Goal: Navigation & Orientation: Understand site structure

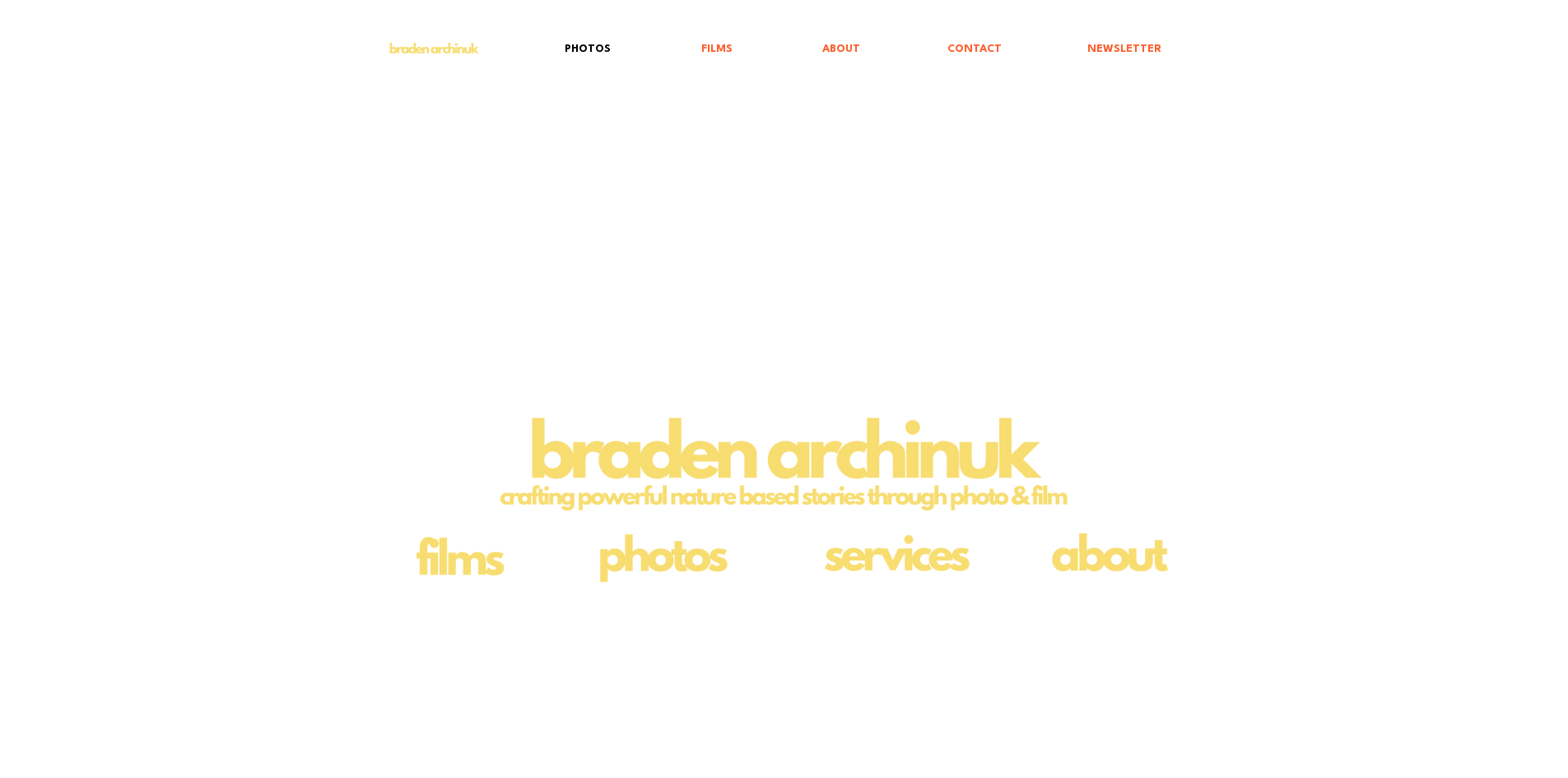
click at [613, 49] on p "PHOTOS" at bounding box center [588, 49] width 63 height 38
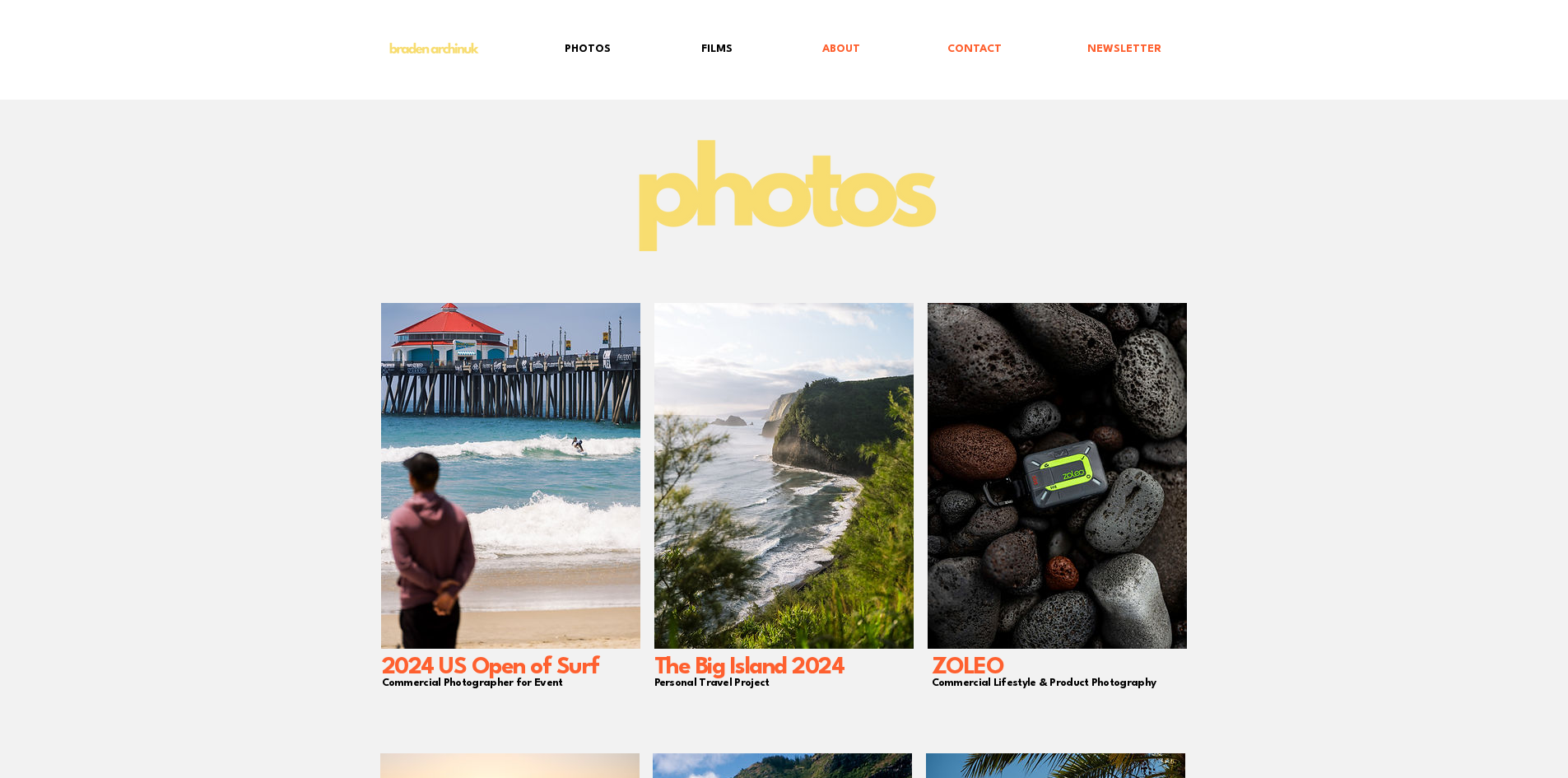
click at [718, 51] on p "FILMS" at bounding box center [717, 49] width 48 height 38
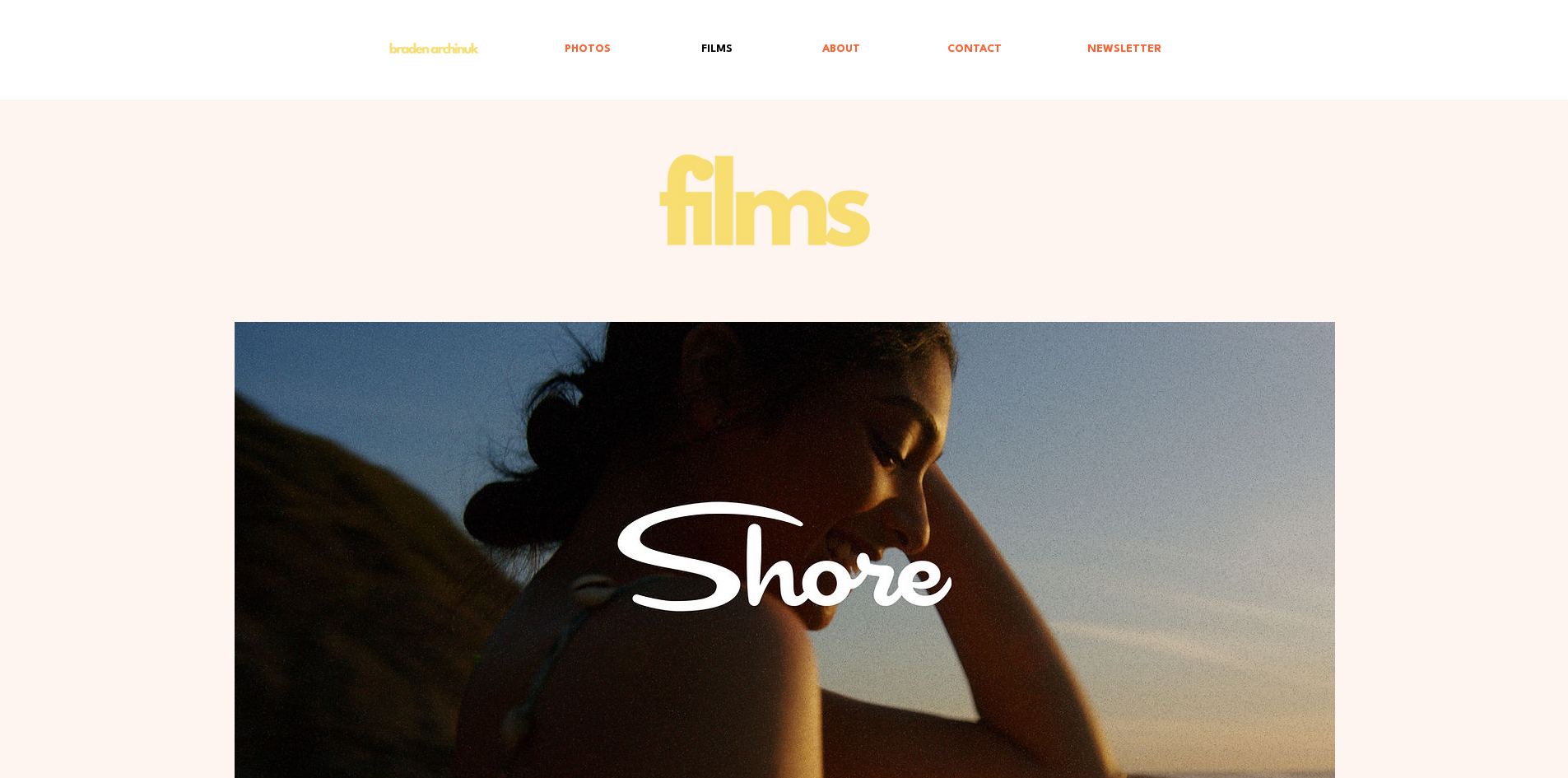
click at [665, 428] on img "main content" at bounding box center [785, 556] width 1101 height 468
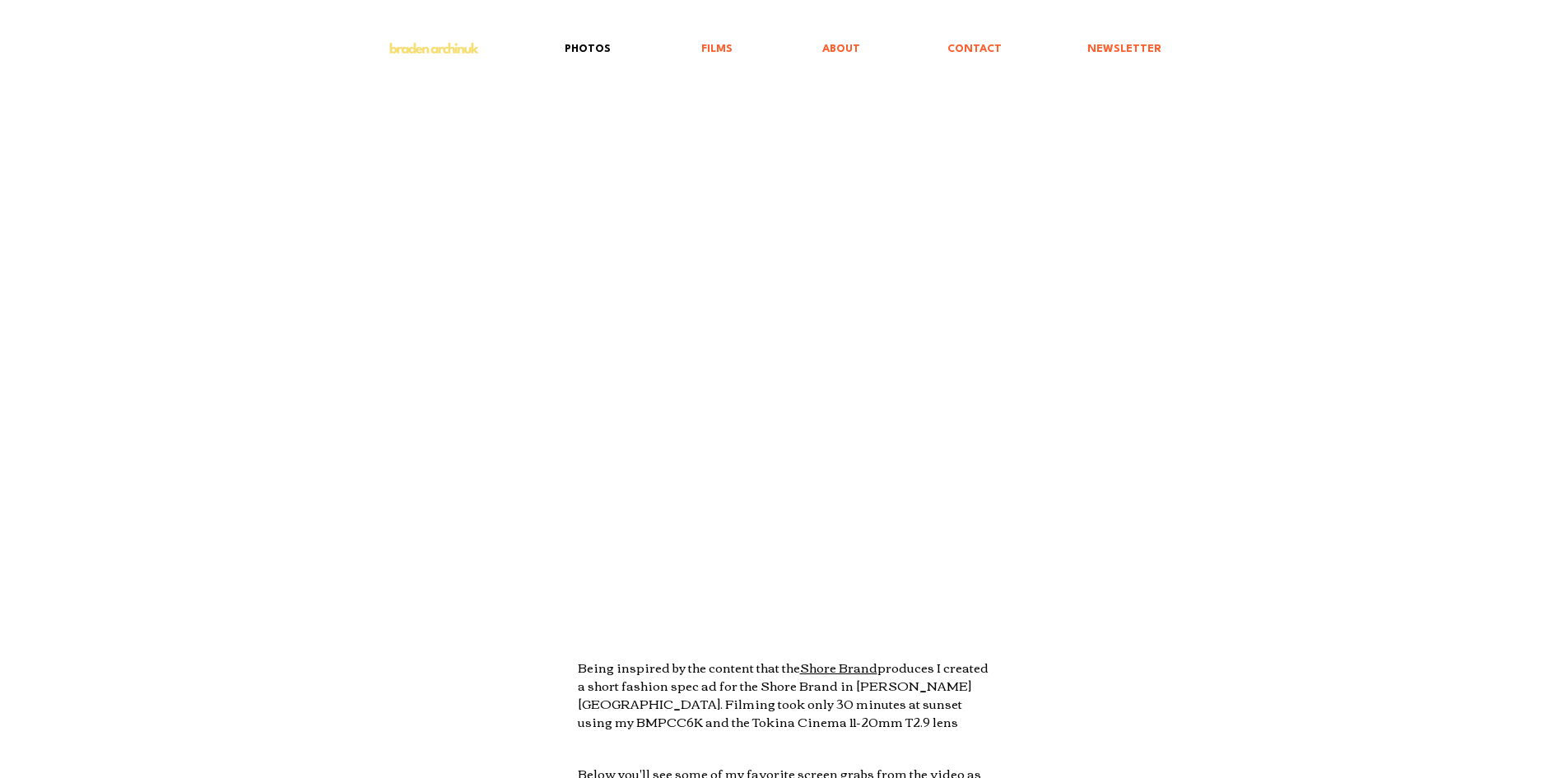
click at [608, 53] on p "PHOTOS" at bounding box center [588, 49] width 63 height 38
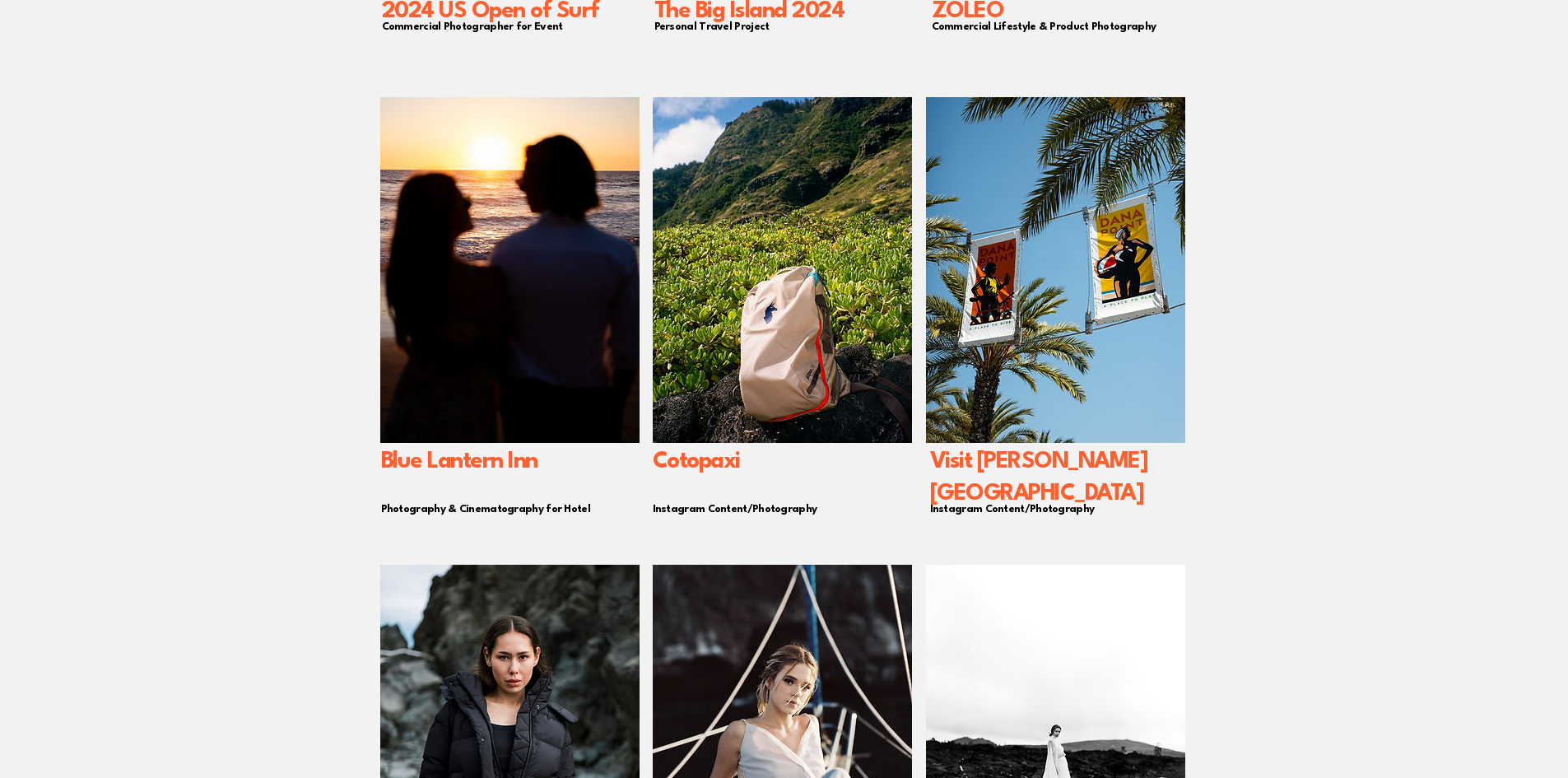
scroll to position [659, 0]
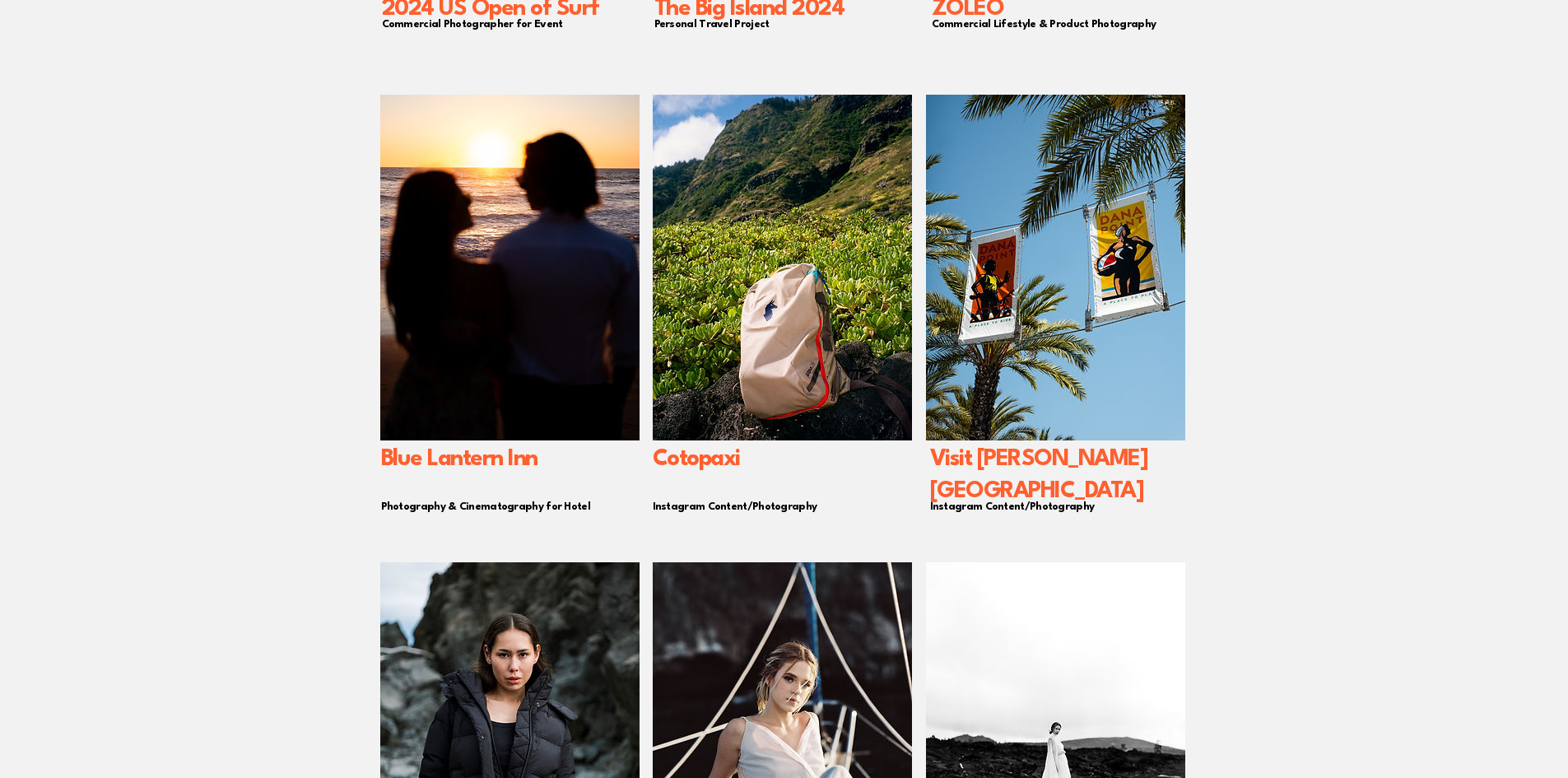
click at [487, 315] on img "main content" at bounding box center [510, 267] width 259 height 346
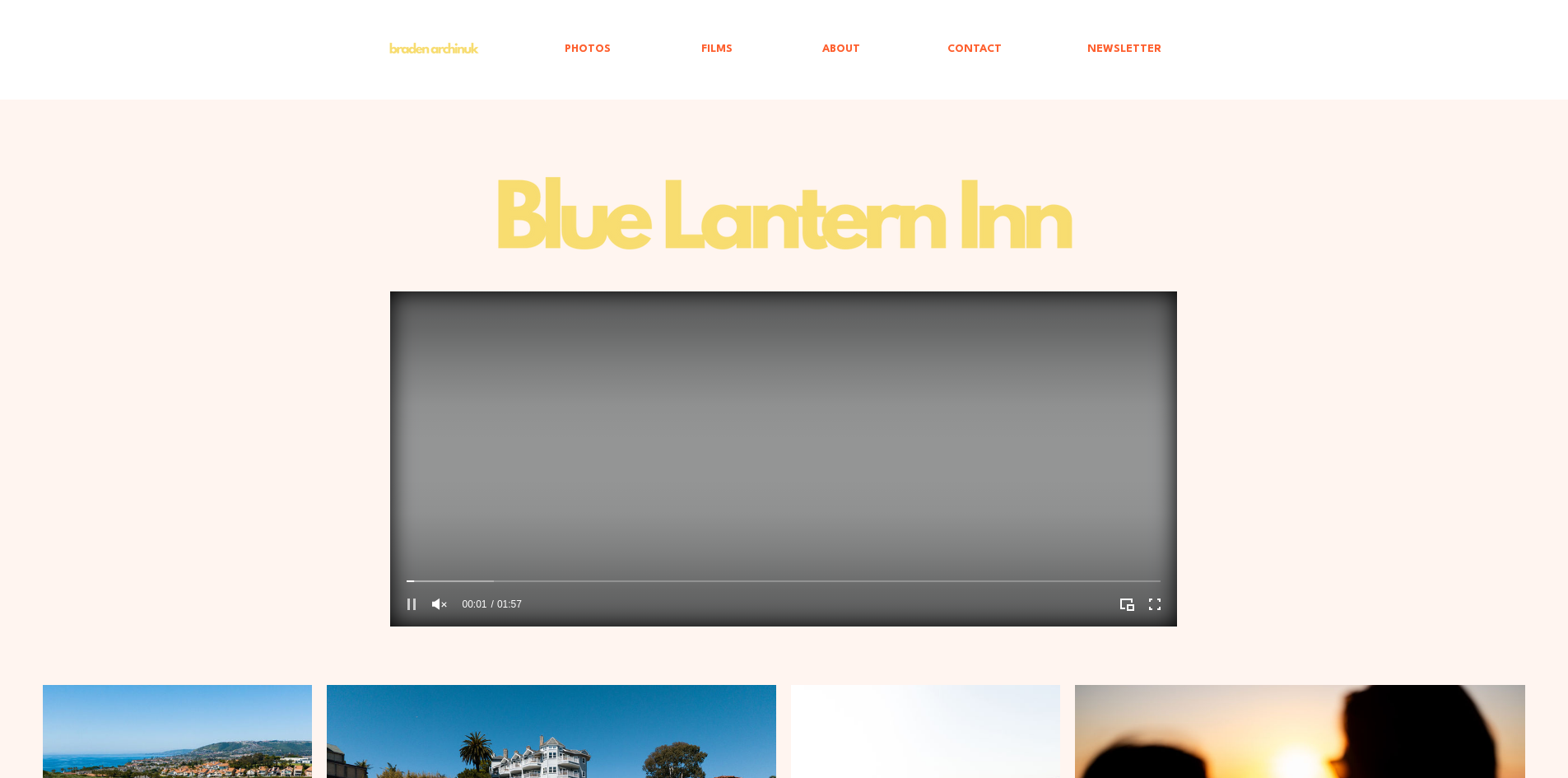
click at [418, 606] on icon "Pause" at bounding box center [411, 605] width 21 height 21
click at [860, 53] on p "ABOUT" at bounding box center [841, 49] width 54 height 38
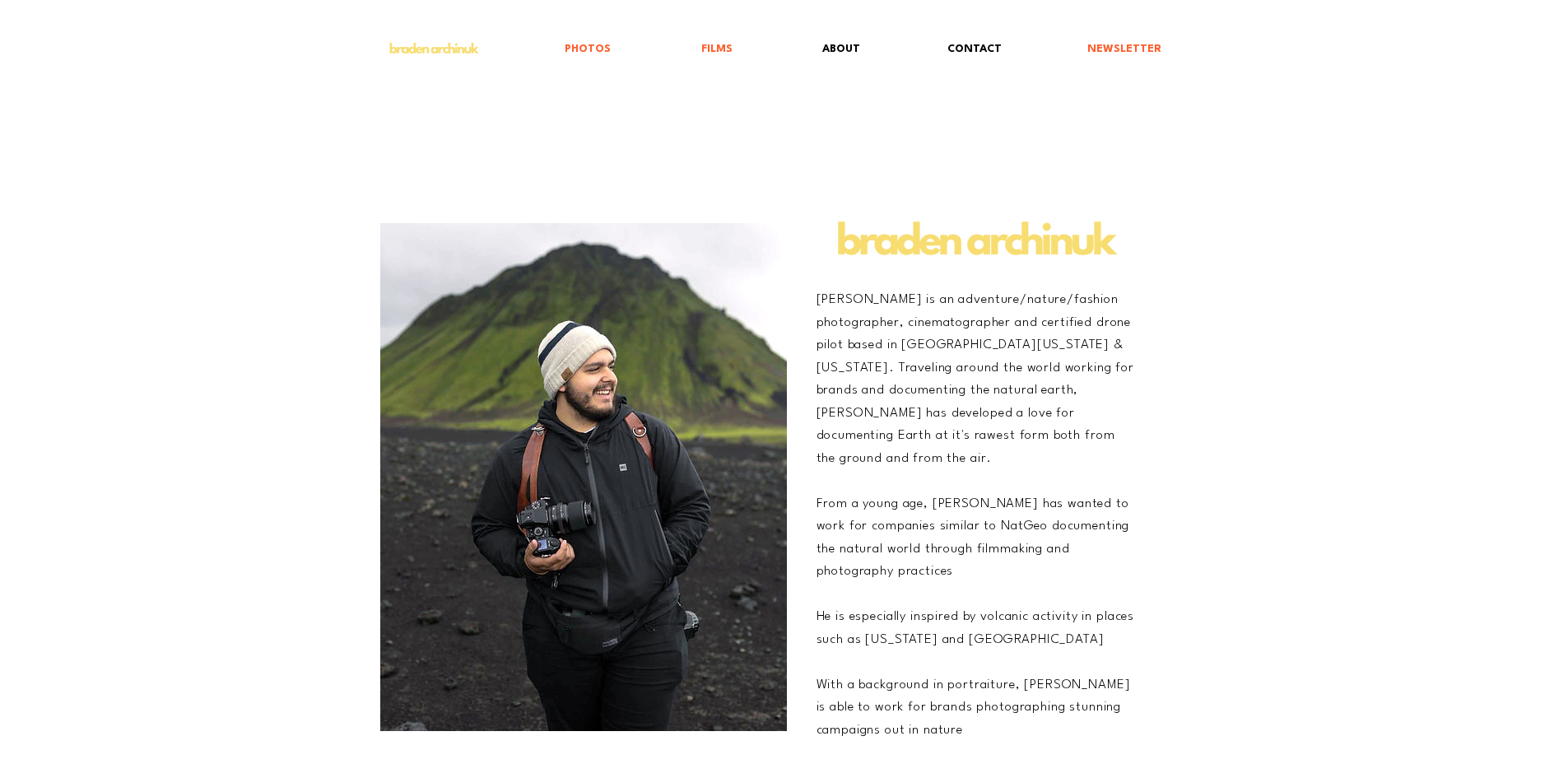
click at [989, 64] on p "CONTACT" at bounding box center [974, 49] width 71 height 38
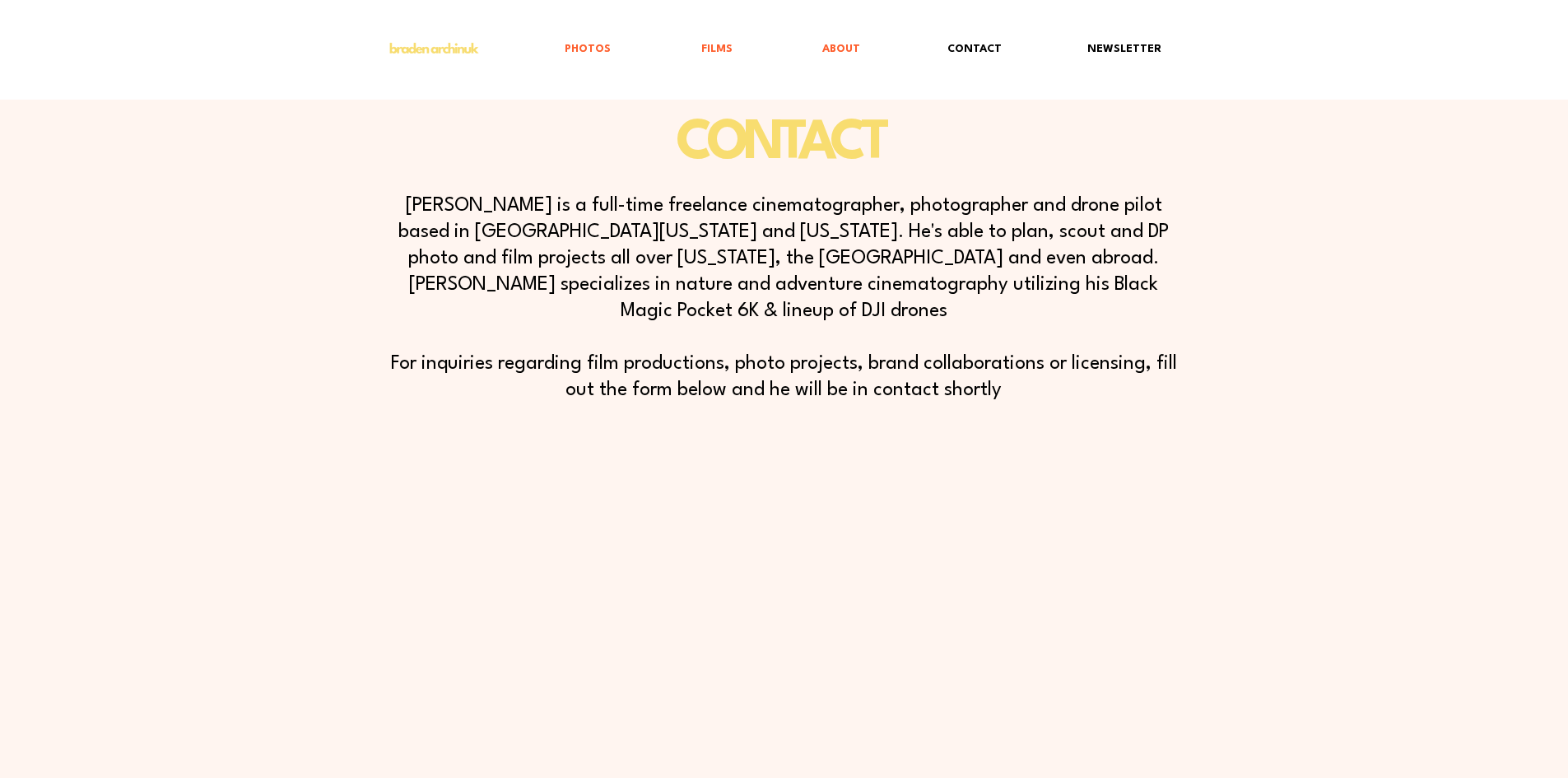
click at [1114, 60] on p "NEWSLETTER" at bounding box center [1124, 49] width 90 height 38
